Goal: Task Accomplishment & Management: Manage account settings

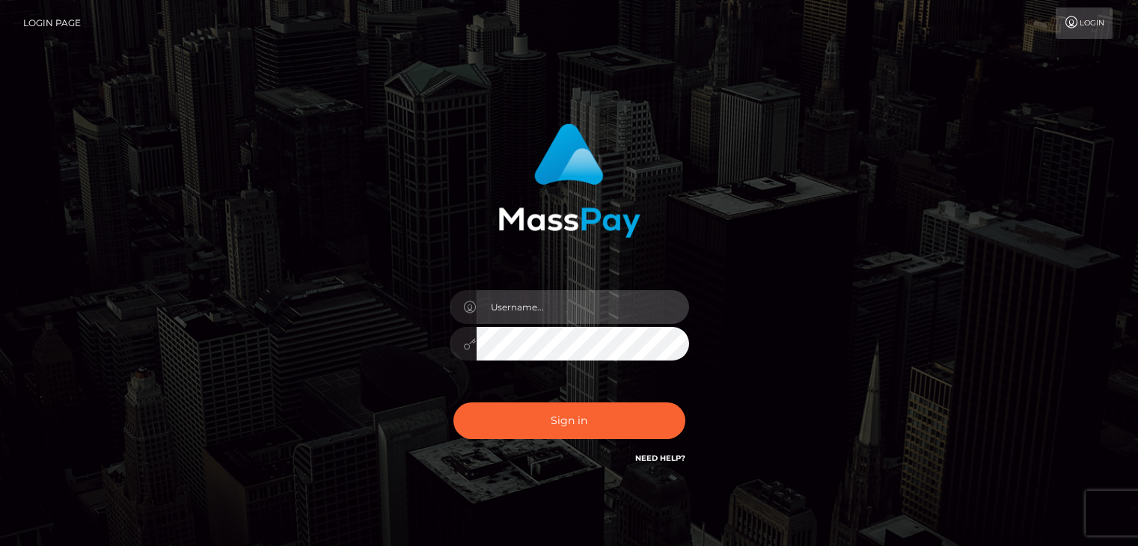
click at [518, 318] on input "text" at bounding box center [583, 307] width 213 height 34
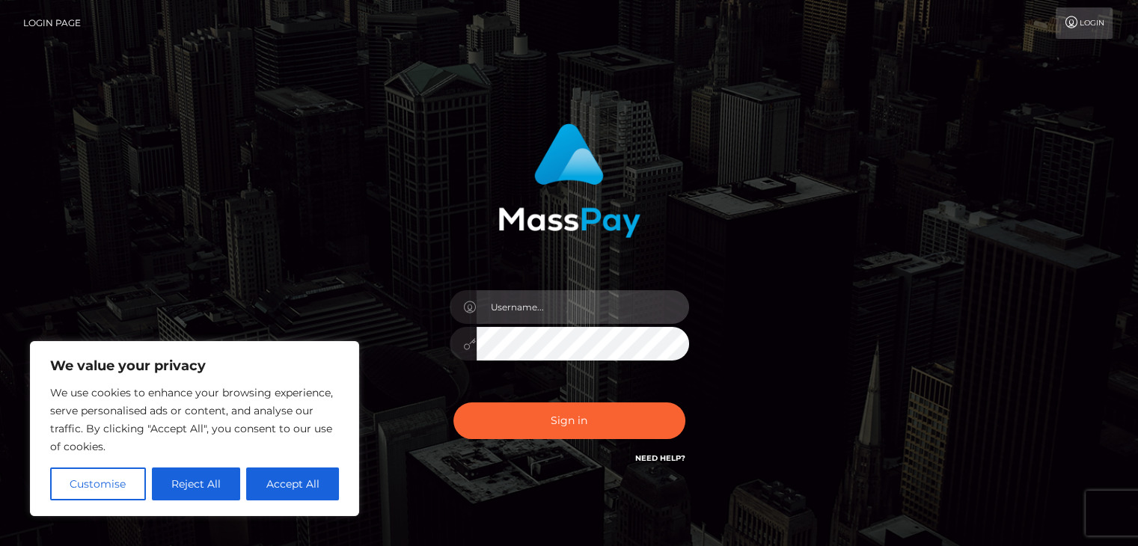
type input "mimiminx97@gmail.com"
click at [454, 403] on button "Sign in" at bounding box center [570, 421] width 232 height 37
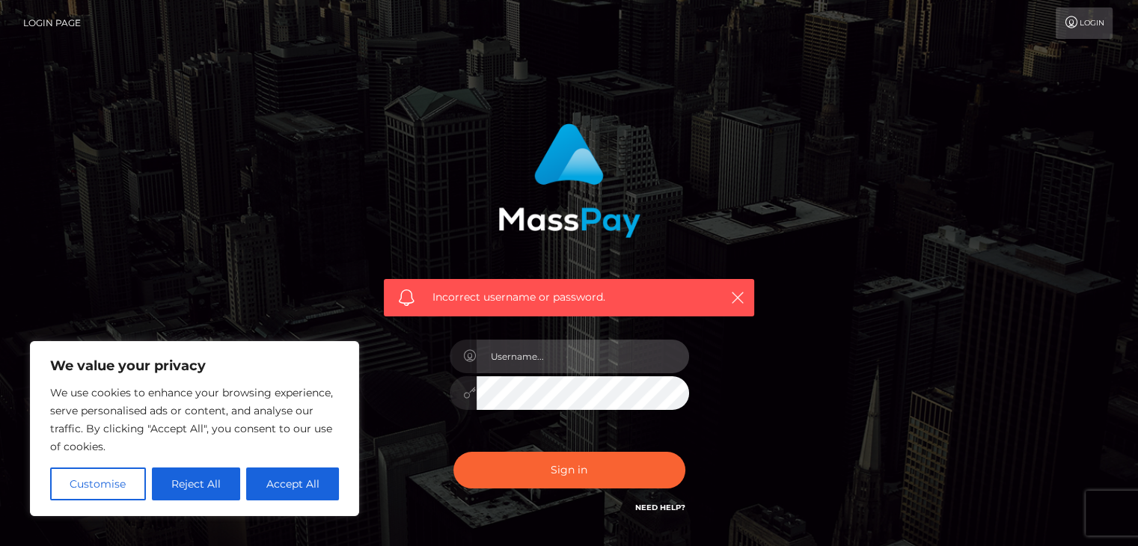
click at [571, 359] on input "text" at bounding box center [583, 357] width 213 height 34
type input "mochababymimi@gmail.com"
click at [454, 452] on button "Sign in" at bounding box center [570, 470] width 232 height 37
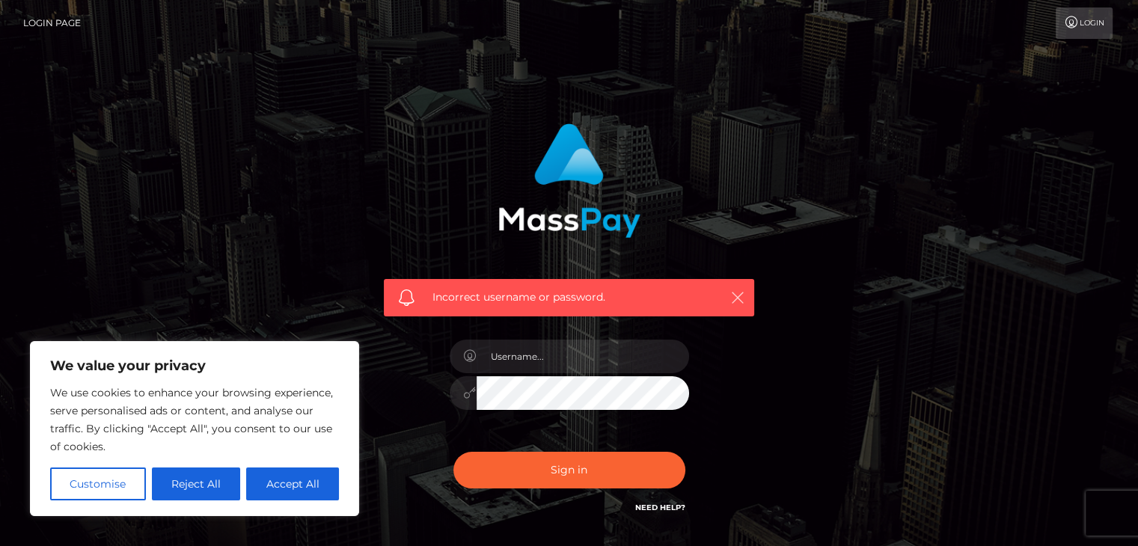
click at [735, 291] on icon "button" at bounding box center [738, 297] width 15 height 15
click at [638, 464] on button "Sign in" at bounding box center [570, 470] width 232 height 37
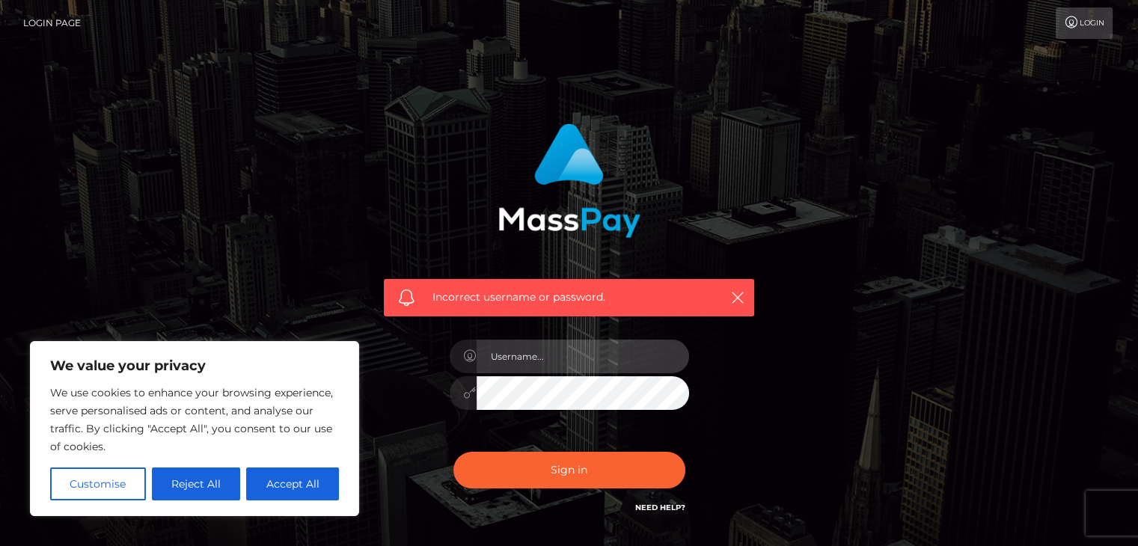
click at [504, 355] on input "text" at bounding box center [583, 357] width 213 height 34
